Goal: Task Accomplishment & Management: Manage account settings

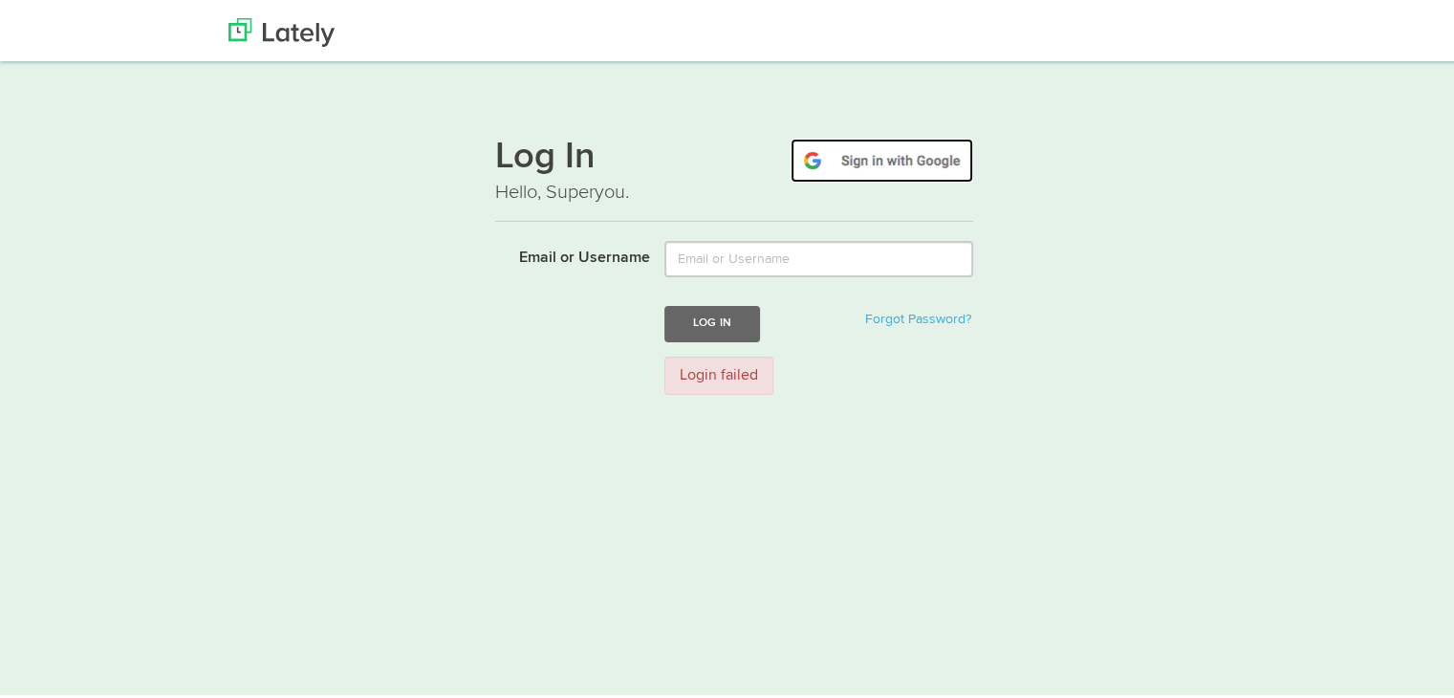
click at [865, 142] on img at bounding box center [881, 157] width 183 height 44
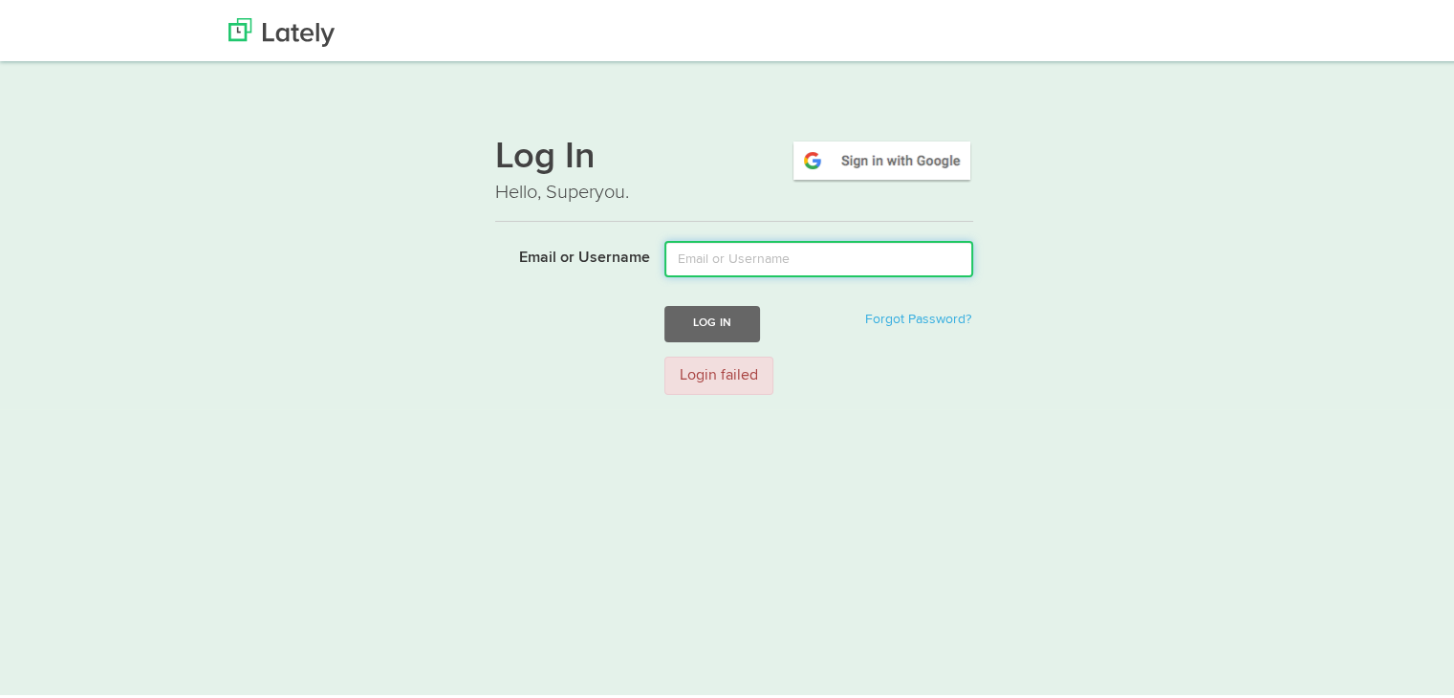
click at [774, 266] on input "Email or Username" at bounding box center [818, 255] width 309 height 36
